Goal: Task Accomplishment & Management: Use online tool/utility

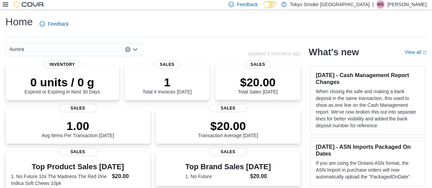
click at [4, 4] on icon at bounding box center [5, 4] width 5 height 5
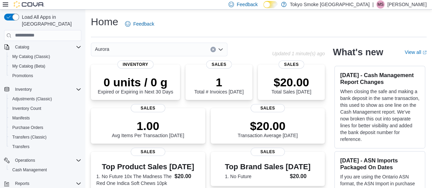
scroll to position [103, 0]
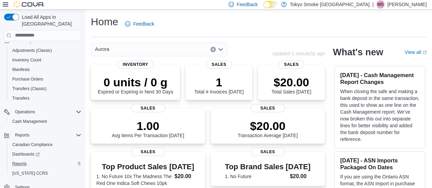
click at [30, 160] on div "Reports" at bounding box center [46, 164] width 72 height 8
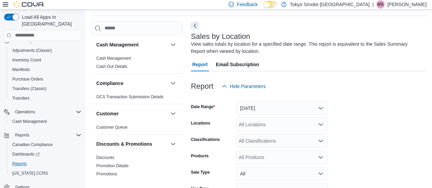
scroll to position [23, 0]
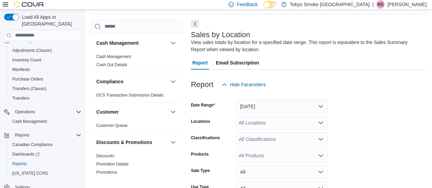
click at [255, 124] on div "All Locations" at bounding box center [282, 123] width 92 height 14
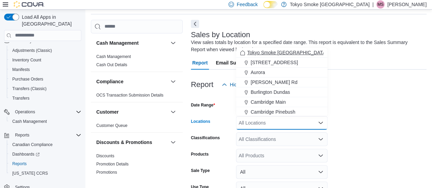
click at [274, 52] on span "Tokyo Smoke [GEOGRAPHIC_DATA]" at bounding box center [288, 52] width 80 height 7
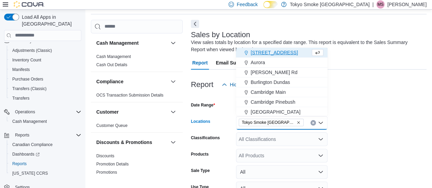
click at [223, 140] on div "Classifications" at bounding box center [212, 140] width 42 height 14
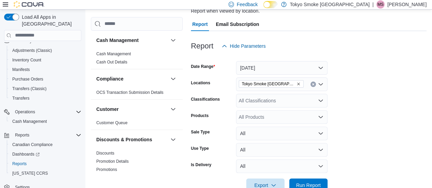
scroll to position [79, 0]
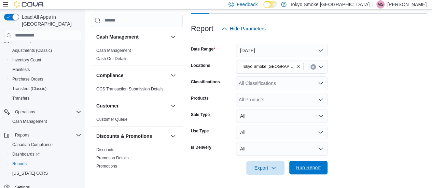
click at [312, 169] on span "Run Report" at bounding box center [308, 167] width 25 height 7
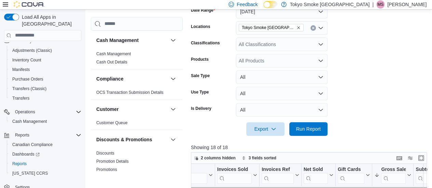
scroll to position [101, 0]
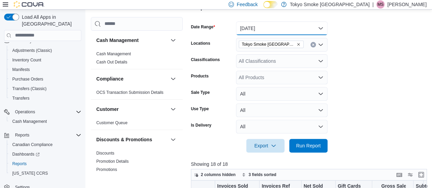
click at [269, 28] on button "[DATE]" at bounding box center [282, 29] width 92 height 14
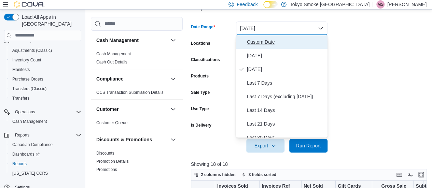
click at [255, 46] on button "Custom Date" at bounding box center [282, 42] width 92 height 14
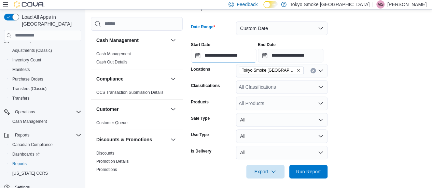
click at [239, 58] on input "**********" at bounding box center [224, 56] width 66 height 14
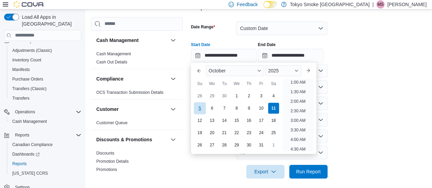
click at [204, 109] on div "5" at bounding box center [200, 108] width 12 height 12
type input "**********"
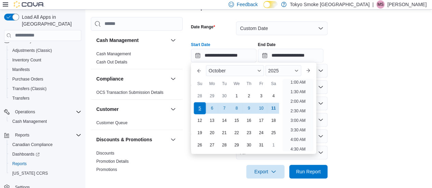
scroll to position [1, 0]
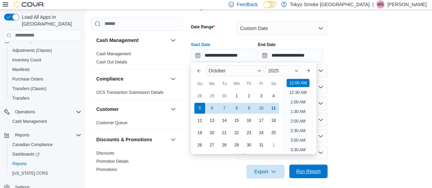
click at [309, 170] on span "Run Report" at bounding box center [308, 171] width 25 height 7
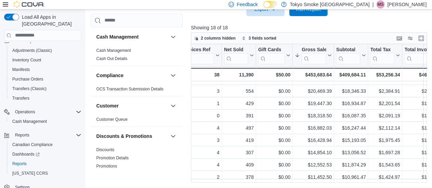
scroll to position [0, 132]
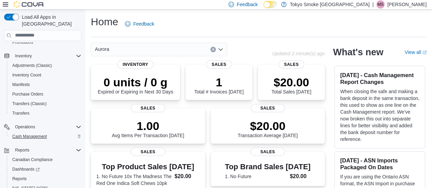
scroll to position [103, 0]
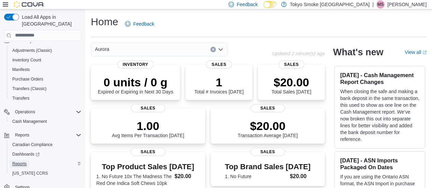
click at [23, 161] on span "Reports" at bounding box center [19, 163] width 14 height 5
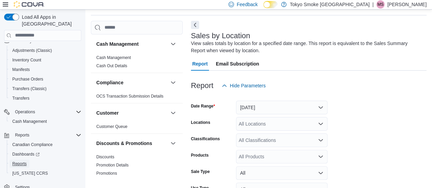
scroll to position [23, 0]
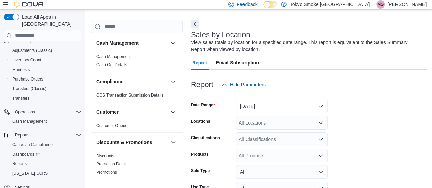
click at [257, 109] on button "[DATE]" at bounding box center [282, 107] width 92 height 14
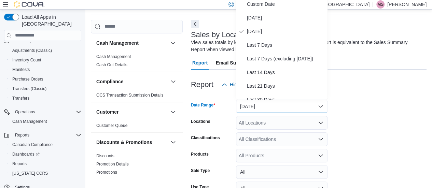
scroll to position [20, 0]
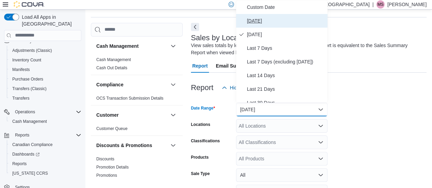
click at [264, 21] on span "[DATE]" at bounding box center [286, 21] width 78 height 8
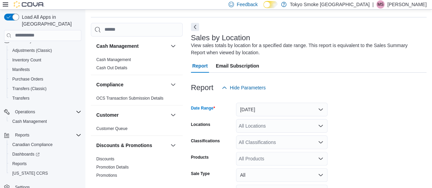
click at [261, 123] on div "All Locations" at bounding box center [282, 126] width 92 height 14
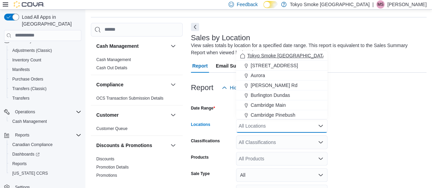
click at [269, 53] on span "Tokyo Smoke [GEOGRAPHIC_DATA]" at bounding box center [288, 55] width 80 height 7
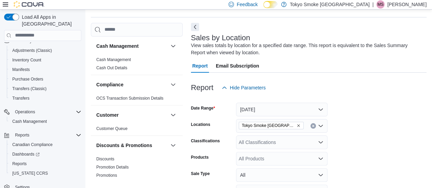
click at [392, 161] on form "Date Range Today Locations Tokyo Smoke Ontario Classifications All Classificati…" at bounding box center [309, 164] width 236 height 139
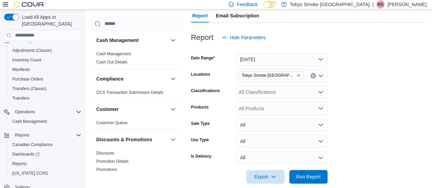
scroll to position [79, 0]
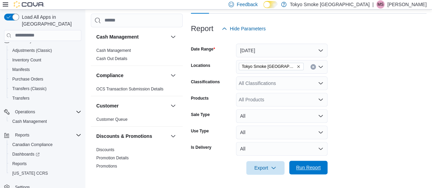
click at [294, 167] on span "Run Report" at bounding box center [309, 168] width 30 height 14
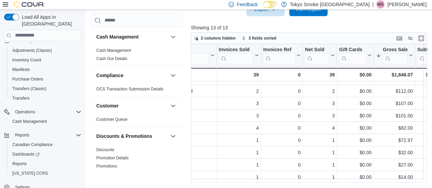
scroll to position [61, 0]
